Goal: Information Seeking & Learning: Understand process/instructions

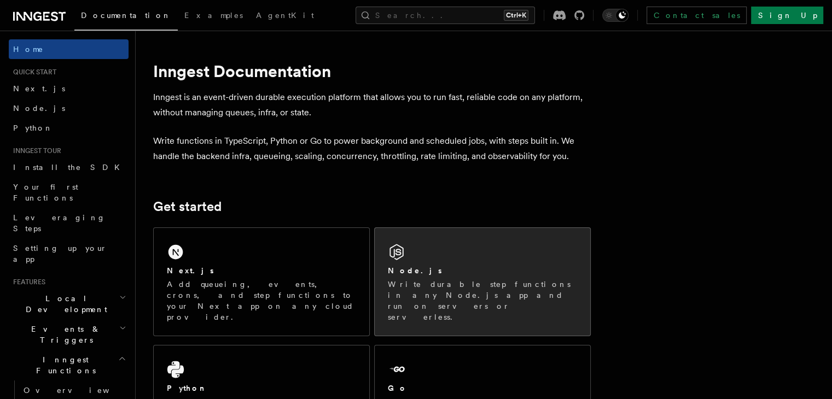
click at [549, 303] on div "Node.js Write durable step functions in any Node.js app and run on servers or s…" at bounding box center [482, 282] width 215 height 108
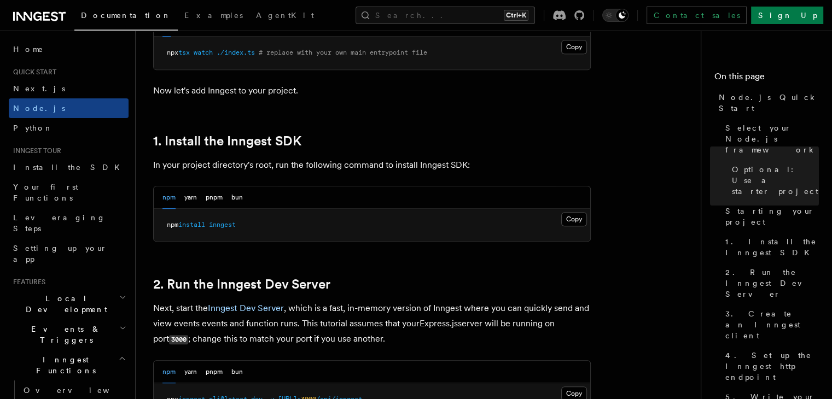
scroll to position [621, 0]
click at [580, 218] on button "Copy Copied" at bounding box center [574, 219] width 26 height 14
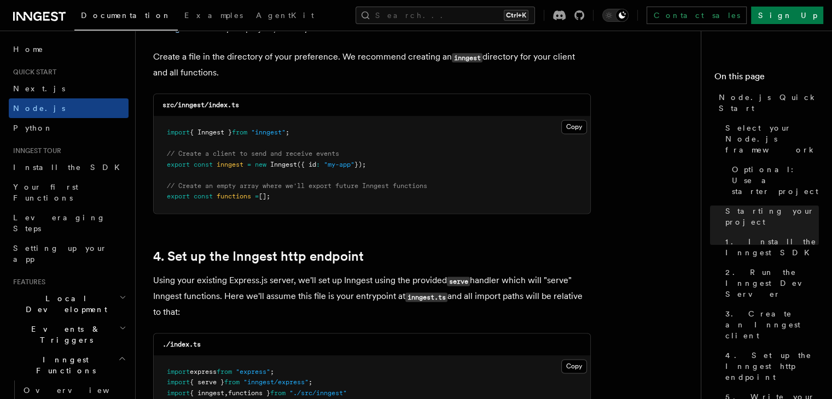
scroll to position [1456, 0]
click at [564, 128] on button "Copy Copied" at bounding box center [574, 127] width 26 height 14
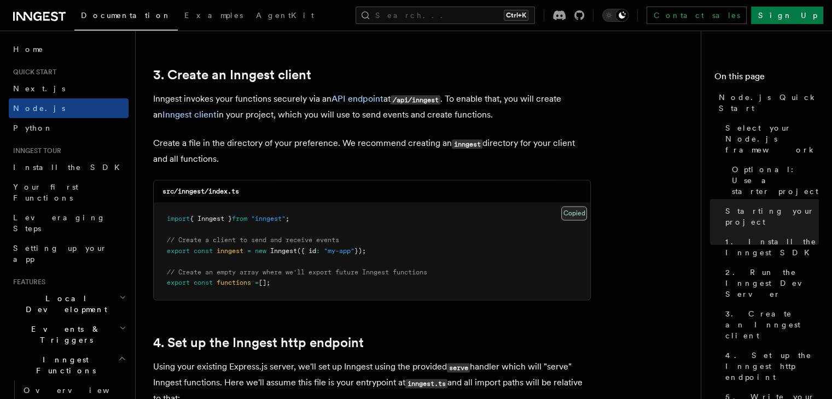
scroll to position [1369, 0]
click at [569, 208] on button "Copy Copied" at bounding box center [574, 214] width 26 height 14
